Goal: Use online tool/utility: Utilize a website feature to perform a specific function

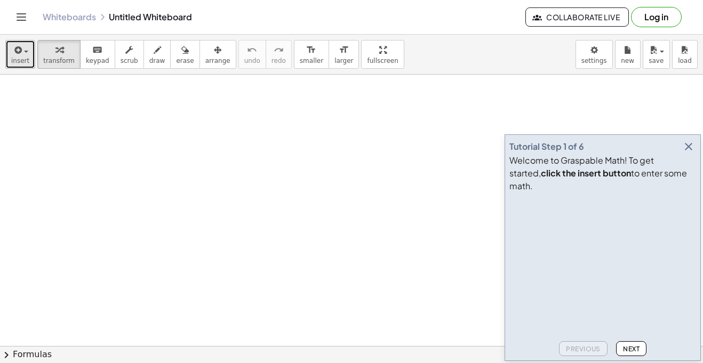
click at [27, 57] on button "insert" at bounding box center [20, 54] width 30 height 29
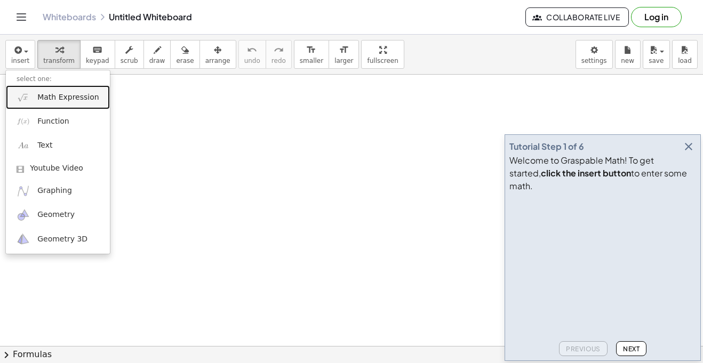
click at [58, 103] on link "Math Expression" at bounding box center [58, 97] width 104 height 24
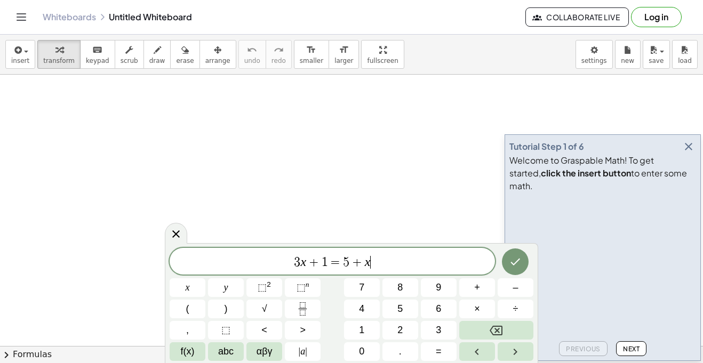
scroll to position [1, 0]
click at [490, 331] on icon "Backspace" at bounding box center [496, 330] width 13 height 13
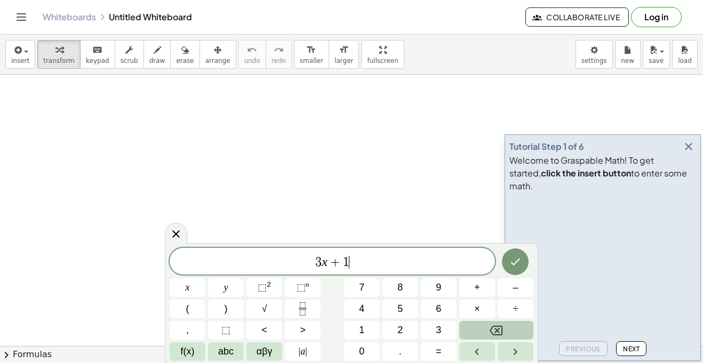
click at [490, 331] on icon "Backspace" at bounding box center [496, 330] width 13 height 13
click at [189, 290] on button "x" at bounding box center [188, 287] width 36 height 19
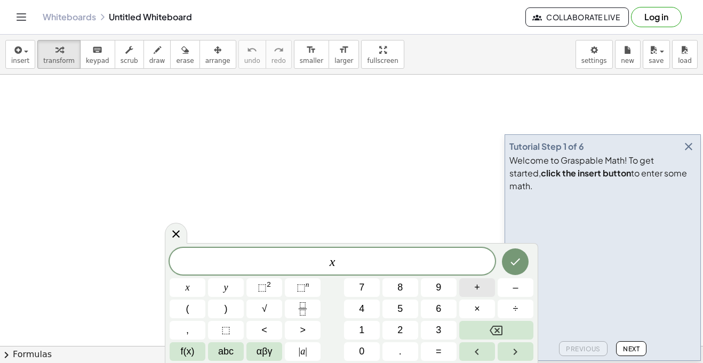
click at [473, 287] on button "+" at bounding box center [477, 287] width 36 height 19
click at [422, 329] on button "3" at bounding box center [439, 330] width 36 height 19
click at [443, 348] on button "=" at bounding box center [439, 351] width 36 height 19
click at [399, 316] on button "5" at bounding box center [400, 309] width 36 height 19
click at [514, 270] on button "Done" at bounding box center [515, 262] width 27 height 27
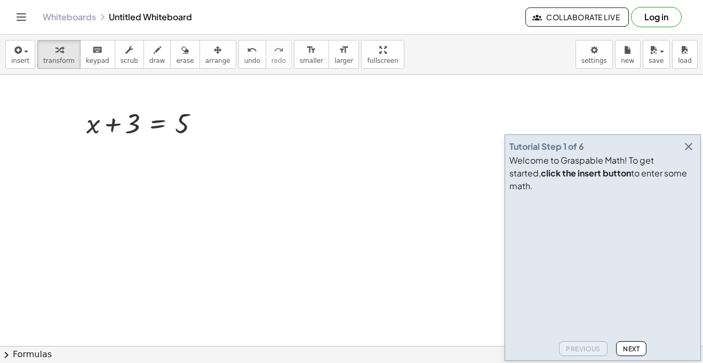
click at [621, 352] on button "Next" at bounding box center [631, 348] width 30 height 15
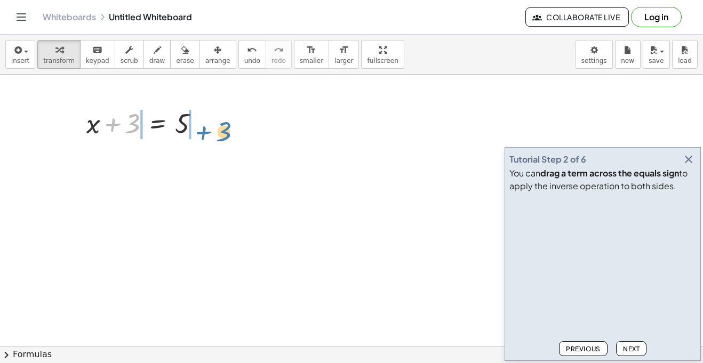
drag, startPoint x: 129, startPoint y: 133, endPoint x: 220, endPoint y: 140, distance: 91.0
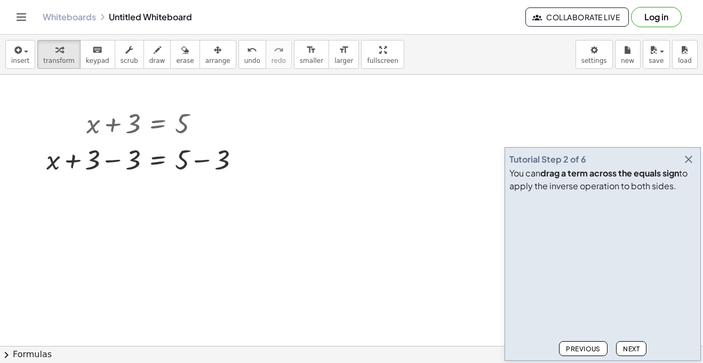
click at [625, 348] on span "Next" at bounding box center [631, 349] width 17 height 8
click at [129, 164] on div at bounding box center [147, 159] width 212 height 36
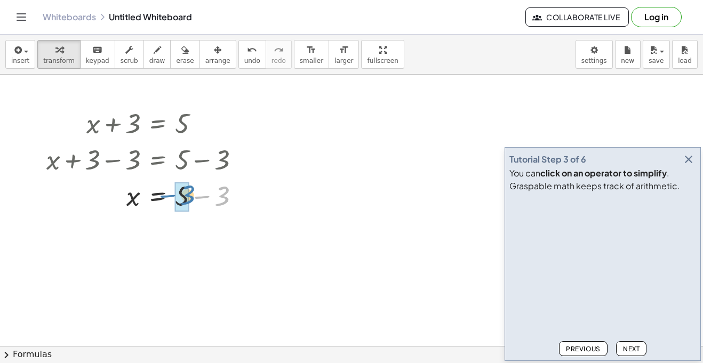
drag, startPoint x: 221, startPoint y: 201, endPoint x: 186, endPoint y: 200, distance: 34.7
click at [636, 343] on button "Next" at bounding box center [631, 348] width 30 height 15
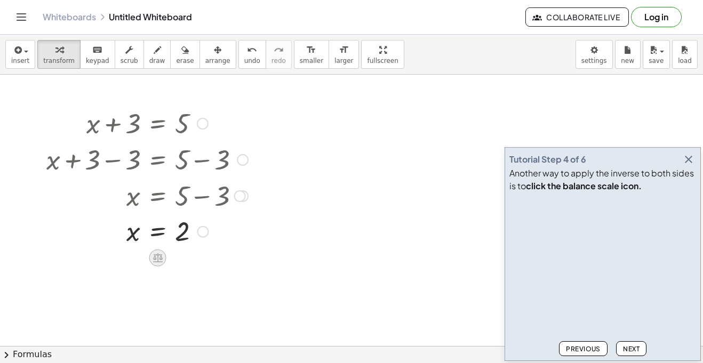
click at [158, 256] on icon at bounding box center [157, 257] width 11 height 11
click at [176, 262] on span "÷" at bounding box center [179, 258] width 6 height 15
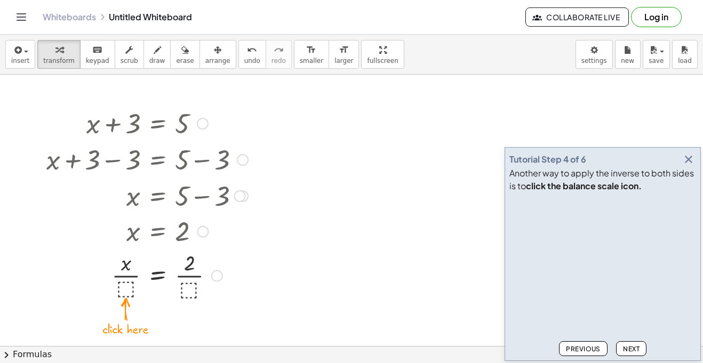
click at [127, 285] on div at bounding box center [147, 274] width 212 height 53
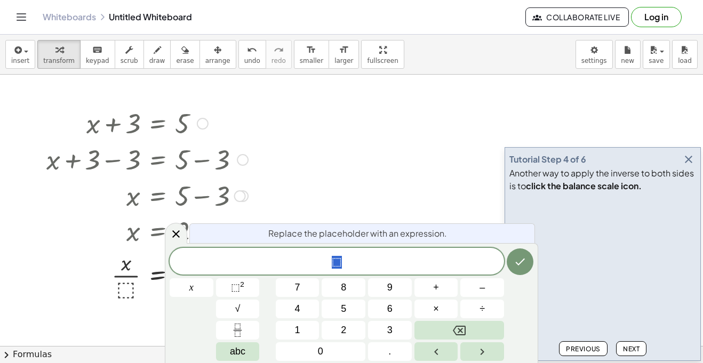
scroll to position [1, 0]
click at [283, 328] on button "1" at bounding box center [298, 330] width 44 height 19
click at [510, 269] on button "Done" at bounding box center [520, 262] width 27 height 27
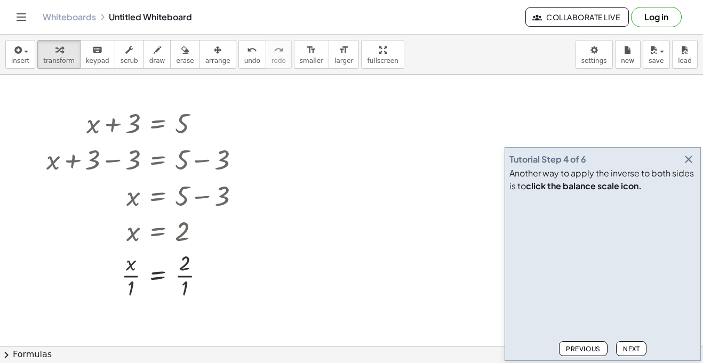
click at [628, 348] on span "Next" at bounding box center [631, 349] width 17 height 8
drag, startPoint x: 133, startPoint y: 293, endPoint x: 131, endPoint y: 270, distance: 23.5
click at [131, 270] on div at bounding box center [147, 274] width 212 height 53
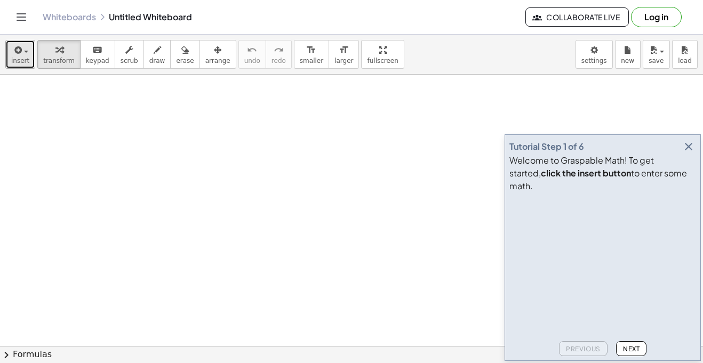
click at [22, 65] on button "insert" at bounding box center [20, 54] width 30 height 29
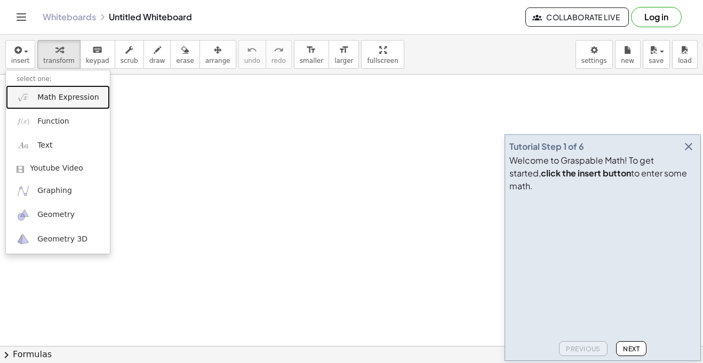
click at [68, 100] on span "Math Expression" at bounding box center [67, 97] width 61 height 11
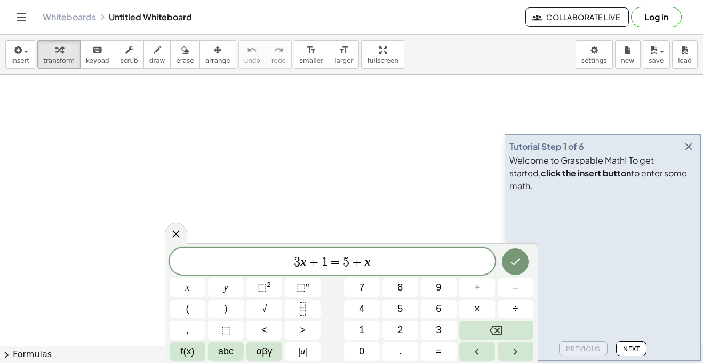
scroll to position [76, 0]
drag, startPoint x: 501, startPoint y: 249, endPoint x: 457, endPoint y: 216, distance: 55.3
click at [457, 216] on body "Graspable Math Activities Get Started Activity Bank Assigned Work Classes White…" at bounding box center [351, 181] width 703 height 363
click at [493, 327] on icon "Backspace" at bounding box center [496, 330] width 13 height 13
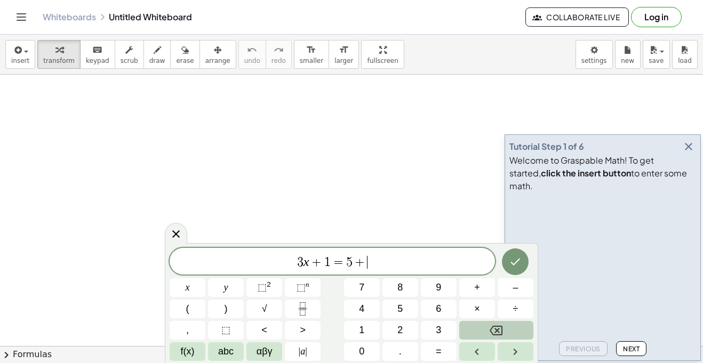
click at [493, 327] on icon "Backspace" at bounding box center [496, 330] width 13 height 13
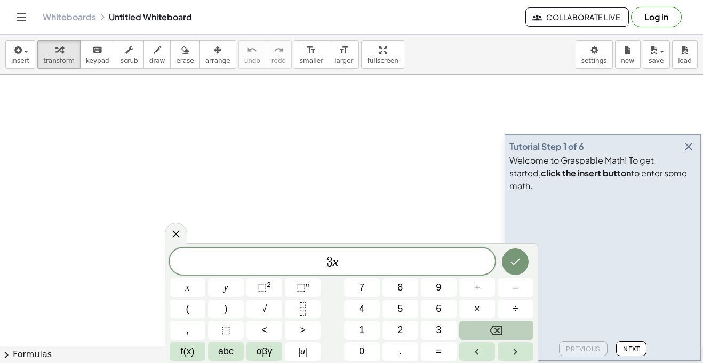
click at [493, 327] on icon "Backspace" at bounding box center [496, 330] width 13 height 13
click at [628, 350] on span "Next" at bounding box center [631, 349] width 17 height 8
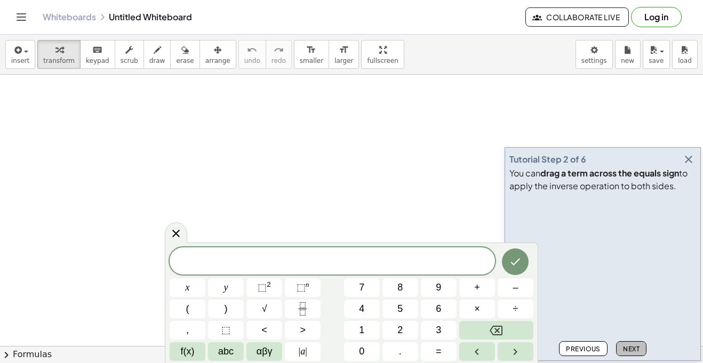
click at [628, 350] on span "Next" at bounding box center [631, 349] width 17 height 8
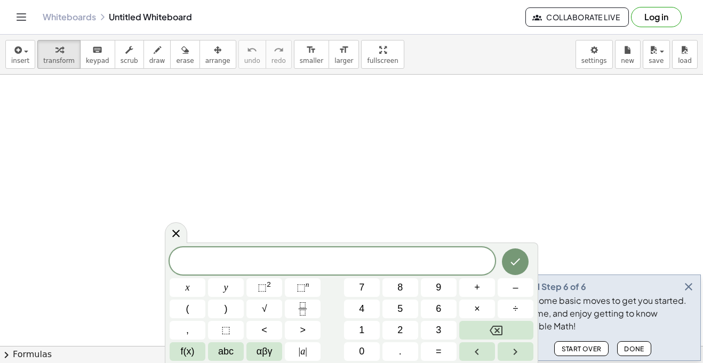
click at [628, 350] on span "Done" at bounding box center [634, 349] width 20 height 8
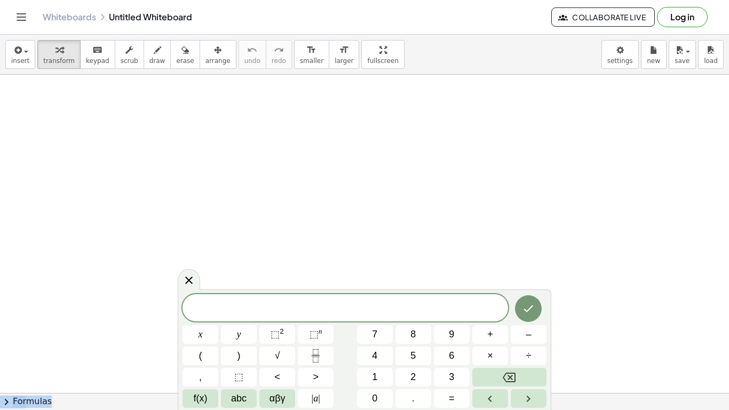
drag, startPoint x: 539, startPoint y: 292, endPoint x: 533, endPoint y: 235, distance: 57.4
click at [533, 235] on body "Graspable Math Activities Get Started Activity Bank Assigned Work Classes White…" at bounding box center [364, 205] width 729 height 410
click at [420, 357] on button "5" at bounding box center [413, 355] width 36 height 19
click at [207, 339] on button "x" at bounding box center [200, 334] width 36 height 19
click at [494, 342] on button "+" at bounding box center [490, 334] width 36 height 19
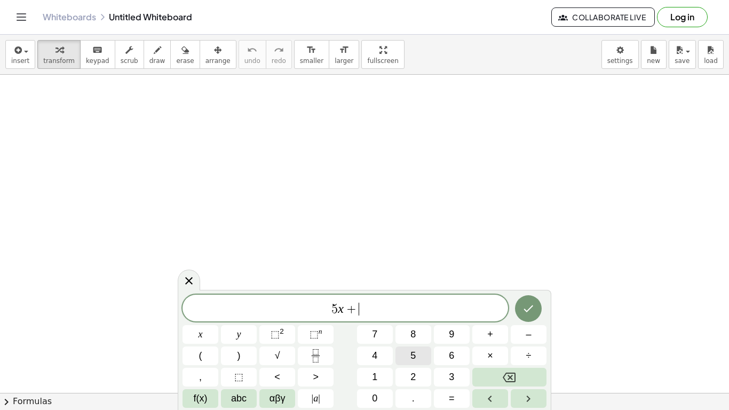
click at [410, 357] on span "5" at bounding box center [412, 355] width 5 height 14
click at [450, 363] on span "=" at bounding box center [452, 398] width 6 height 14
click at [413, 363] on span "2" at bounding box center [412, 377] width 5 height 14
click at [414, 361] on span "5" at bounding box center [412, 355] width 5 height 14
click at [519, 311] on button "Done" at bounding box center [528, 308] width 27 height 27
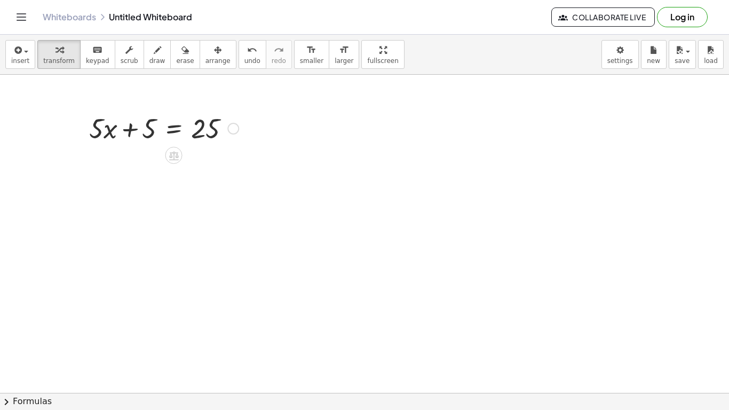
click at [233, 131] on div at bounding box center [233, 129] width 12 height 12
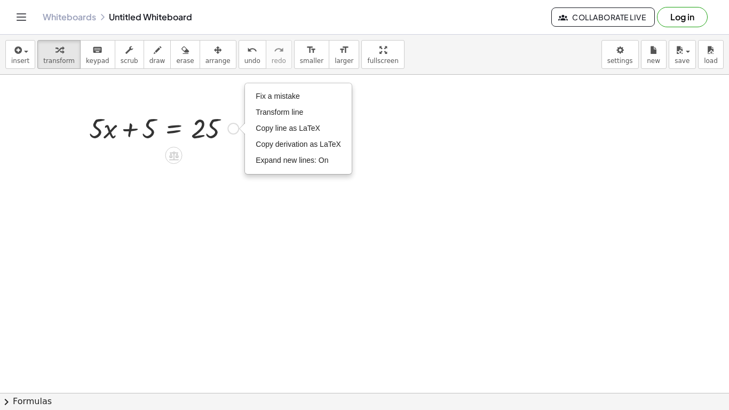
click at [233, 131] on div "Fix a mistake Transform line Copy line as LaTeX Copy derivation as LaTeX Expand…" at bounding box center [233, 129] width 12 height 12
click at [252, 210] on div at bounding box center [364, 317] width 729 height 636
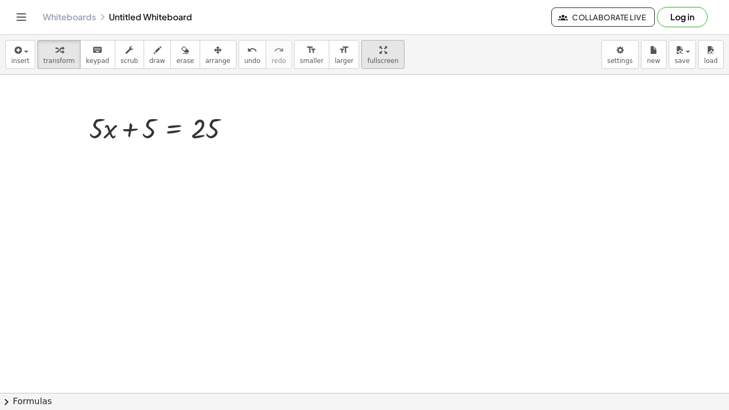
click at [367, 63] on span "fullscreen" at bounding box center [382, 60] width 31 height 7
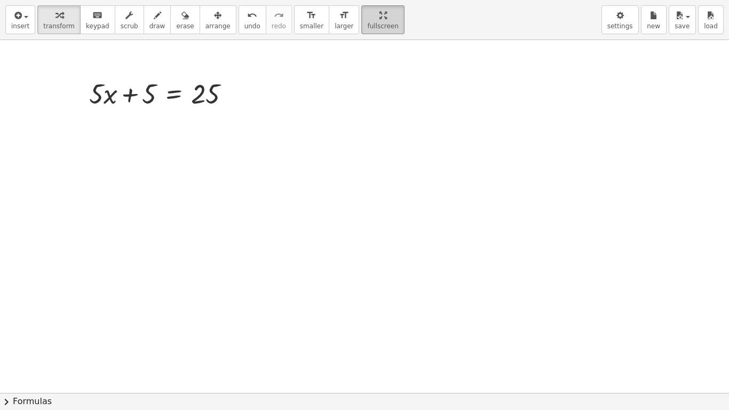
click at [367, 20] on div "button" at bounding box center [382, 15] width 31 height 13
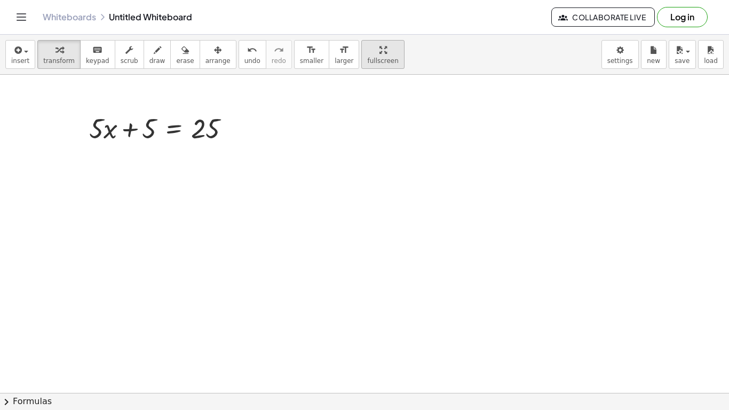
click at [367, 59] on span "fullscreen" at bounding box center [382, 60] width 31 height 7
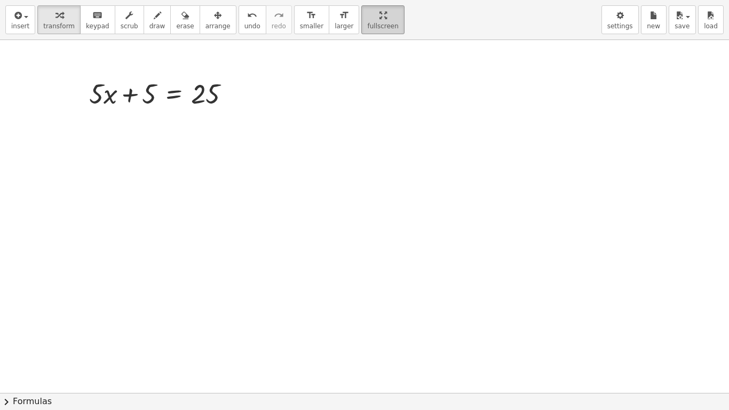
click at [367, 27] on span "fullscreen" at bounding box center [382, 25] width 31 height 7
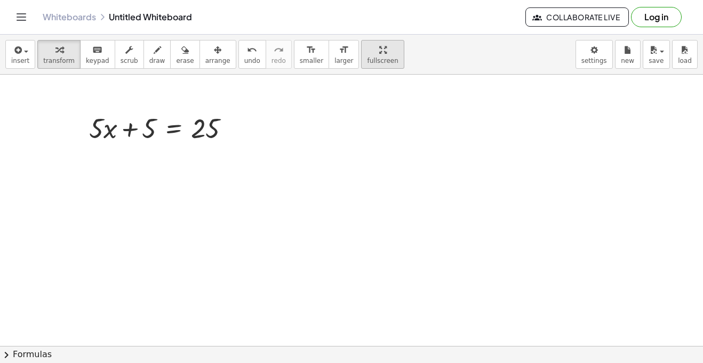
click at [367, 48] on div "button" at bounding box center [382, 49] width 31 height 13
drag, startPoint x: 146, startPoint y: 132, endPoint x: 113, endPoint y: 92, distance: 52.7
click at [113, 92] on div "+ 5 + · 5 · x + 5 = 25 Fix a mistake Transform line Copy line as LaTeX Copy der…" at bounding box center [351, 305] width 703 height 612
click at [134, 100] on div at bounding box center [351, 305] width 703 height 612
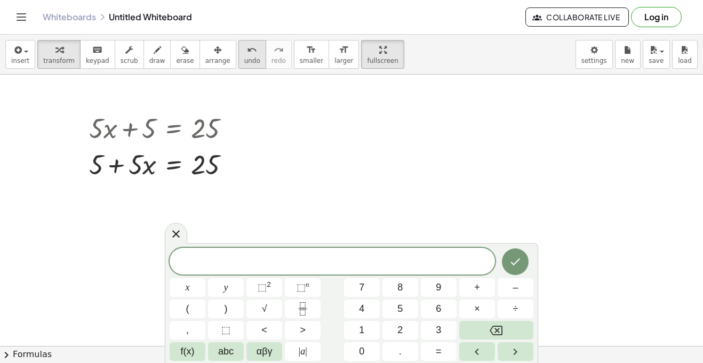
click at [238, 52] on button "undo undo" at bounding box center [252, 54] width 28 height 29
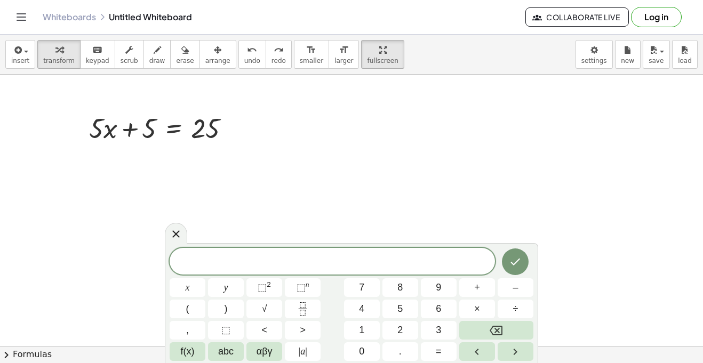
click at [277, 162] on div at bounding box center [351, 305] width 703 height 612
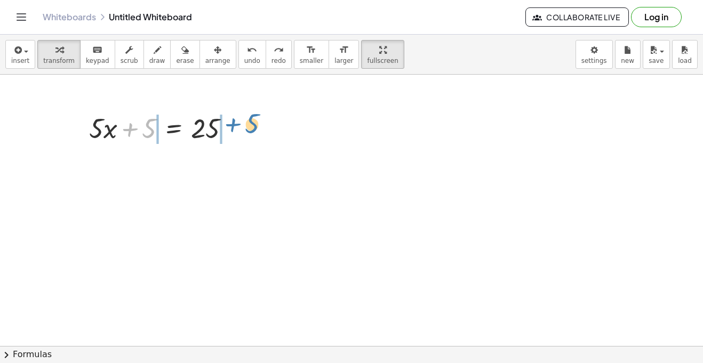
drag, startPoint x: 148, startPoint y: 132, endPoint x: 248, endPoint y: 136, distance: 100.3
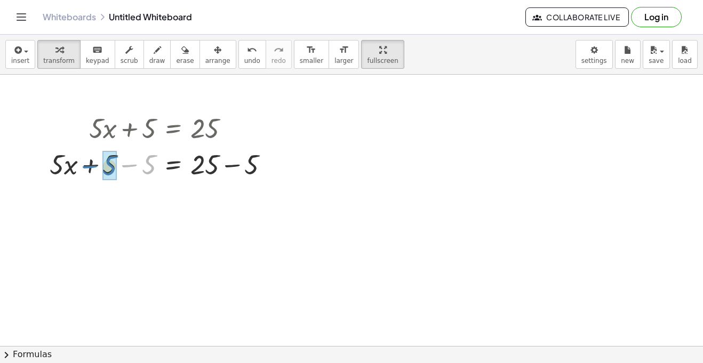
drag, startPoint x: 151, startPoint y: 161, endPoint x: 117, endPoint y: 159, distance: 34.2
click at [117, 159] on div at bounding box center [163, 164] width 238 height 36
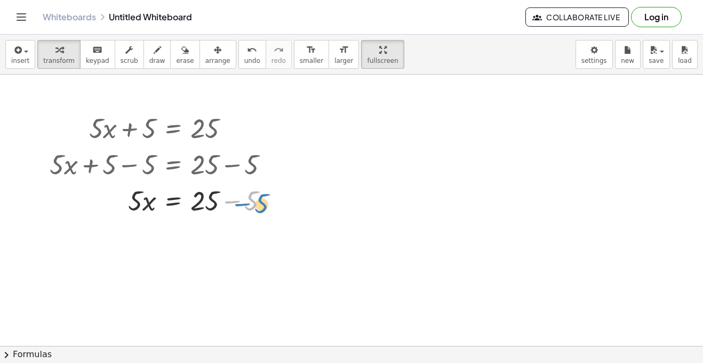
drag, startPoint x: 252, startPoint y: 203, endPoint x: 260, endPoint y: 207, distance: 9.5
click at [260, 207] on div at bounding box center [163, 200] width 238 height 36
click at [268, 201] on div at bounding box center [269, 201] width 12 height 12
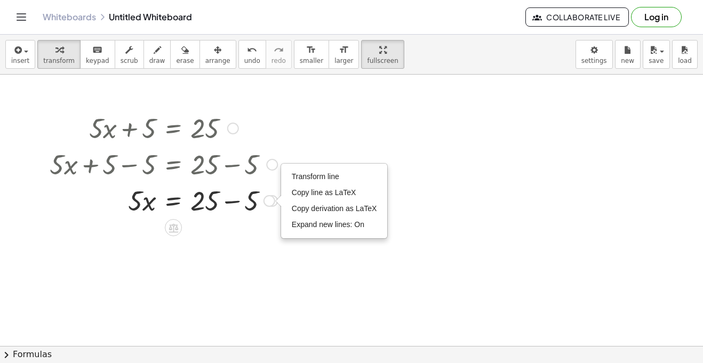
click at [261, 263] on div at bounding box center [351, 305] width 703 height 612
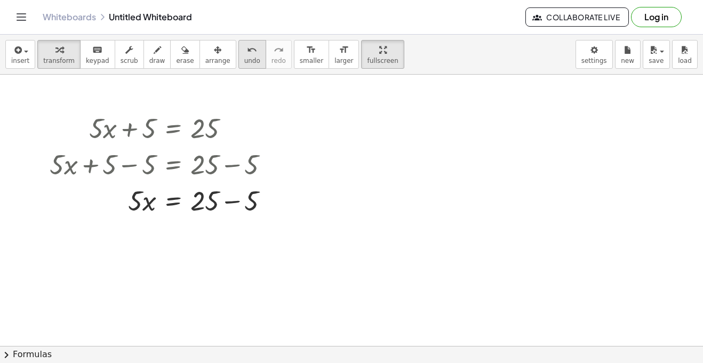
click at [239, 41] on button "undo undo" at bounding box center [252, 54] width 28 height 29
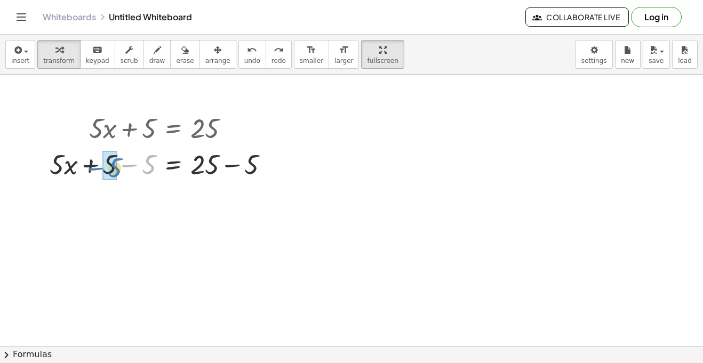
drag, startPoint x: 150, startPoint y: 166, endPoint x: 117, endPoint y: 170, distance: 33.8
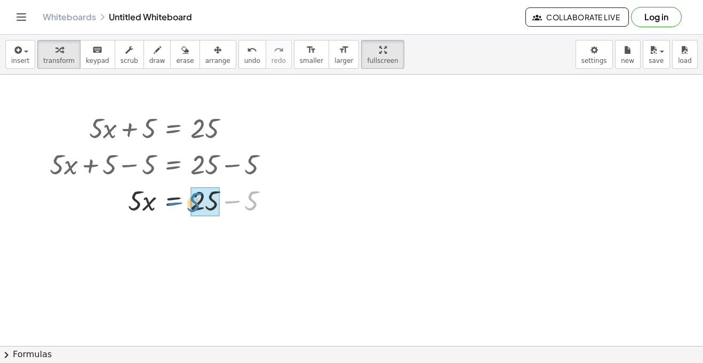
drag, startPoint x: 254, startPoint y: 198, endPoint x: 209, endPoint y: 194, distance: 46.0
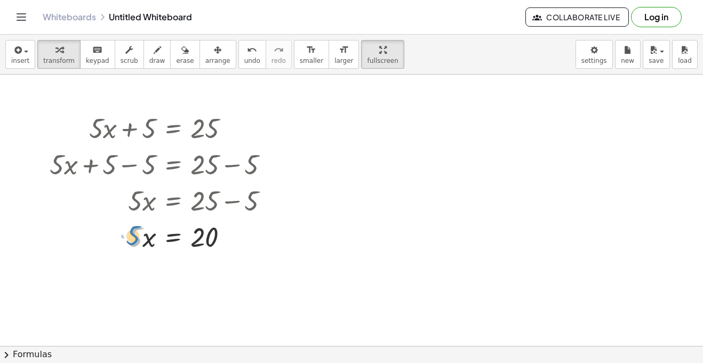
click at [134, 238] on div at bounding box center [163, 236] width 238 height 36
click at [171, 263] on icon at bounding box center [174, 264] width 10 height 9
click at [197, 263] on span "÷" at bounding box center [195, 264] width 6 height 15
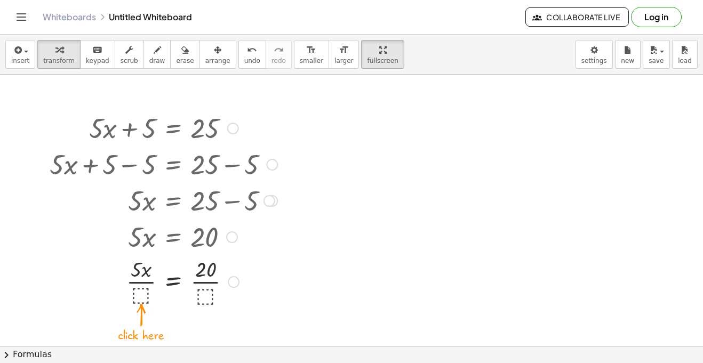
click at [143, 296] on div at bounding box center [163, 280] width 238 height 53
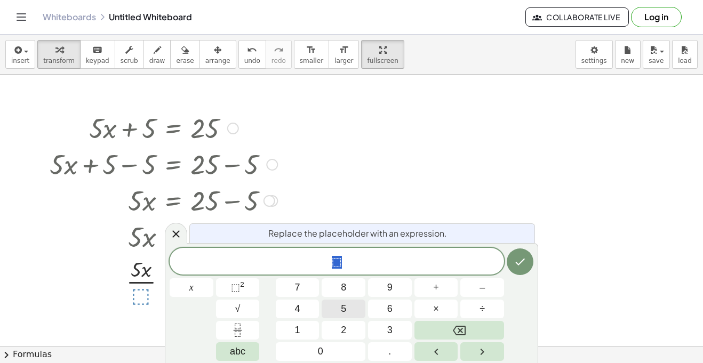
click at [350, 307] on button "5" at bounding box center [344, 309] width 44 height 19
click at [523, 262] on icon "Done" at bounding box center [520, 261] width 13 height 13
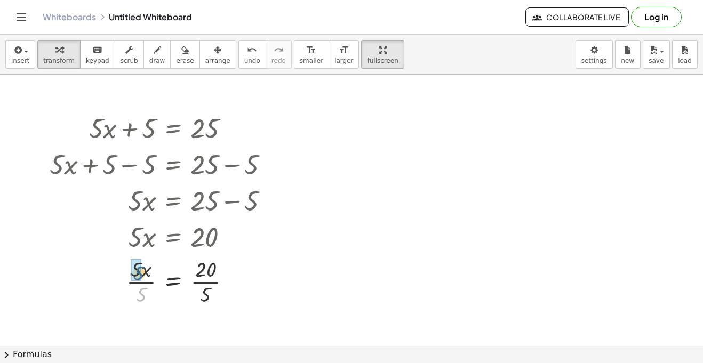
drag, startPoint x: 140, startPoint y: 289, endPoint x: 138, endPoint y: 268, distance: 21.0
drag, startPoint x: 207, startPoint y: 293, endPoint x: 206, endPoint y: 277, distance: 16.0
click at [244, 59] on span "undo" at bounding box center [252, 60] width 16 height 7
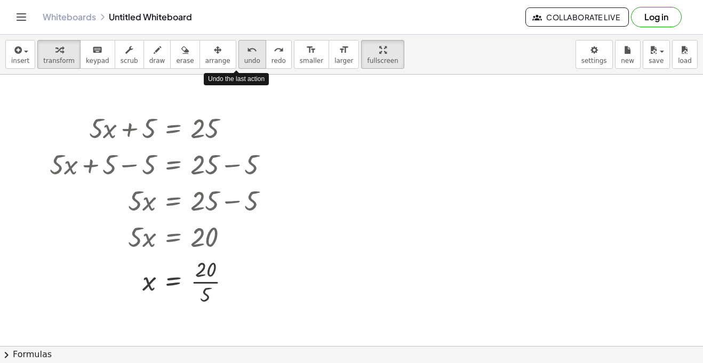
click at [244, 59] on span "undo" at bounding box center [252, 60] width 16 height 7
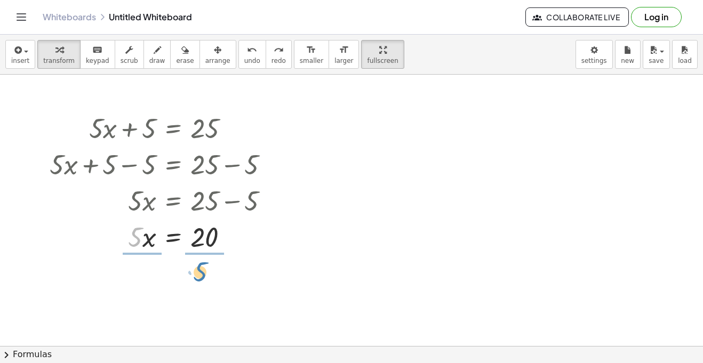
drag, startPoint x: 134, startPoint y: 243, endPoint x: 198, endPoint y: 278, distance: 73.0
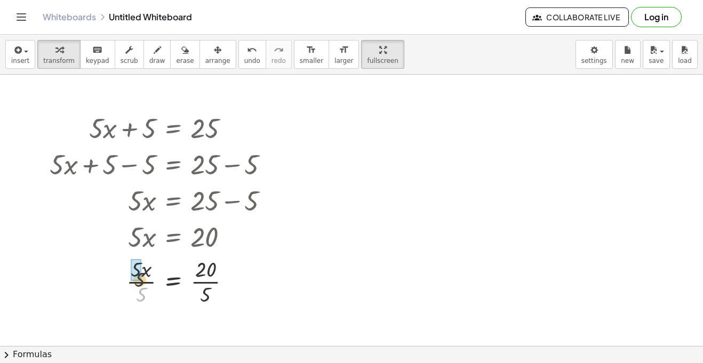
drag, startPoint x: 143, startPoint y: 297, endPoint x: 141, endPoint y: 279, distance: 18.3
click at [141, 279] on div at bounding box center [163, 280] width 238 height 53
drag, startPoint x: 207, startPoint y: 298, endPoint x: 205, endPoint y: 277, distance: 20.4
